Goal: Information Seeking & Learning: Learn about a topic

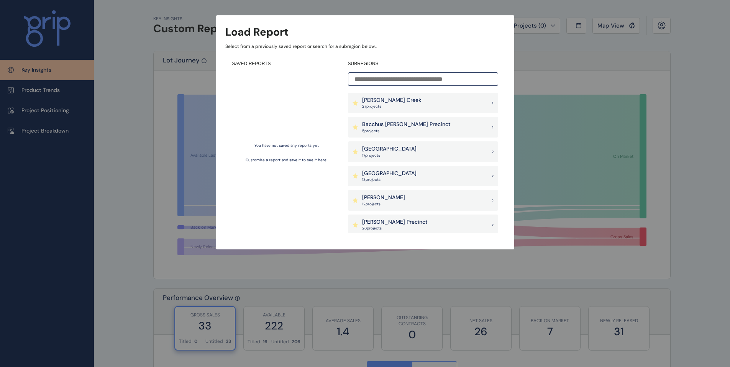
click at [388, 105] on p "27 project s" at bounding box center [391, 106] width 59 height 5
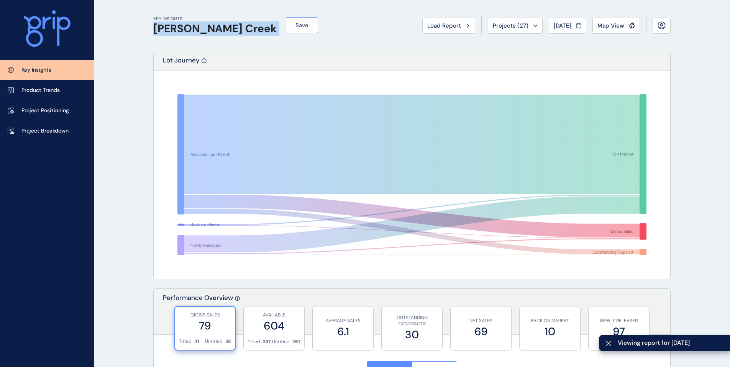
drag, startPoint x: 170, startPoint y: 31, endPoint x: 262, endPoint y: 31, distance: 91.2
click at [252, 46] on div "KEY INSIGHTS [PERSON_NAME][GEOGRAPHIC_DATA] Save Load Report Projects ( 27 ) [D…" at bounding box center [411, 25] width 517 height 51
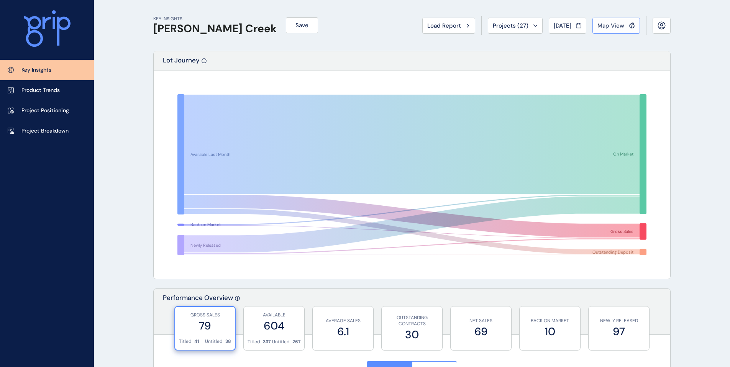
click at [608, 28] on span "Map View" at bounding box center [610, 26] width 27 height 8
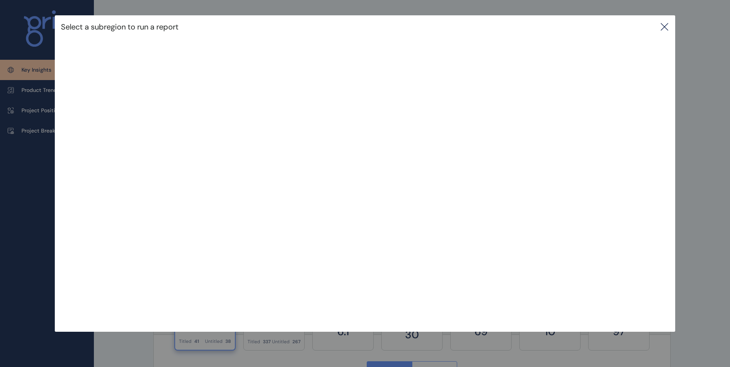
click at [667, 29] on icon at bounding box center [664, 26] width 9 height 9
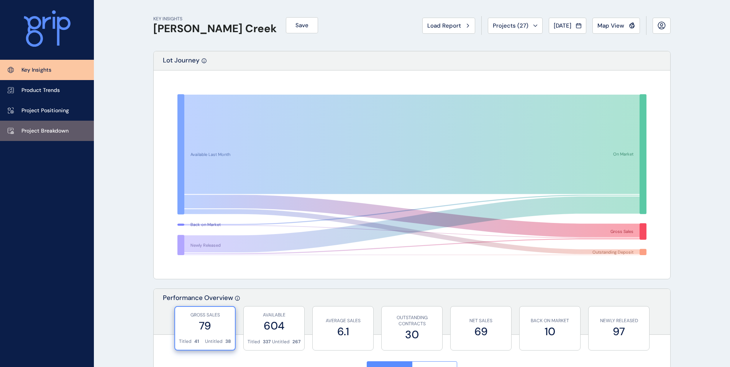
click at [34, 133] on p "Project Breakdown" at bounding box center [44, 131] width 47 height 8
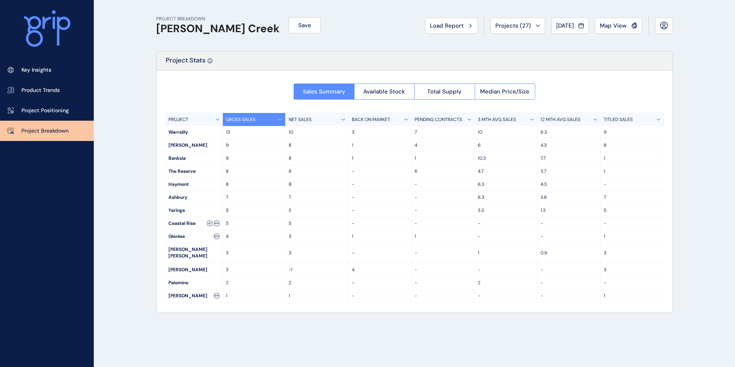
click at [48, 133] on p "Project Breakdown" at bounding box center [44, 131] width 47 height 8
click at [387, 93] on span "Available Stock" at bounding box center [385, 92] width 42 height 8
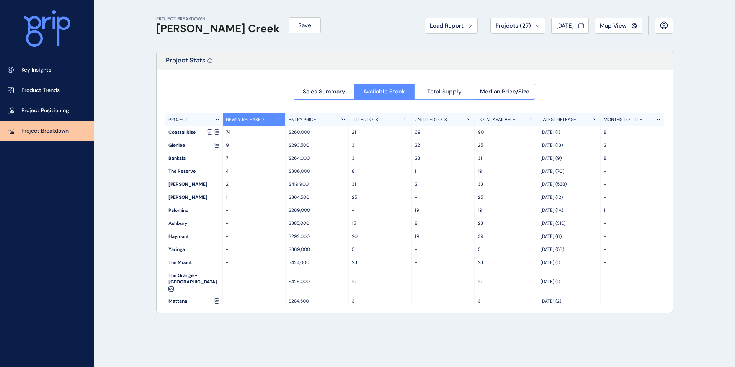
click at [442, 90] on span "Total Supply" at bounding box center [444, 92] width 34 height 8
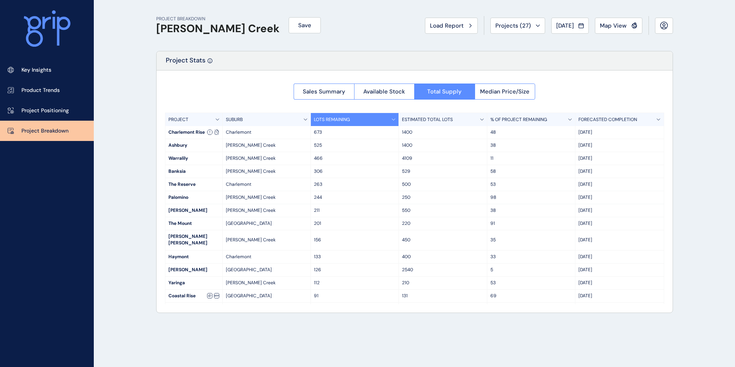
click at [34, 131] on p "Project Breakdown" at bounding box center [44, 131] width 47 height 8
drag, startPoint x: 155, startPoint y: 30, endPoint x: 252, endPoint y: 33, distance: 96.9
click at [252, 33] on div "PROJECT BREAKDOWN [PERSON_NAME] Creek Save Load Report Projects ( 27 ) [DATE] 2…" at bounding box center [415, 183] width 536 height 367
drag, startPoint x: 246, startPoint y: 42, endPoint x: 243, endPoint y: 46, distance: 5.4
click at [246, 42] on div "PROJECT BREAKDOWN [PERSON_NAME] Creek Save Load Report Projects ( 27 ) [DATE] 2…" at bounding box center [414, 25] width 517 height 51
